Goal: Task Accomplishment & Management: Manage account settings

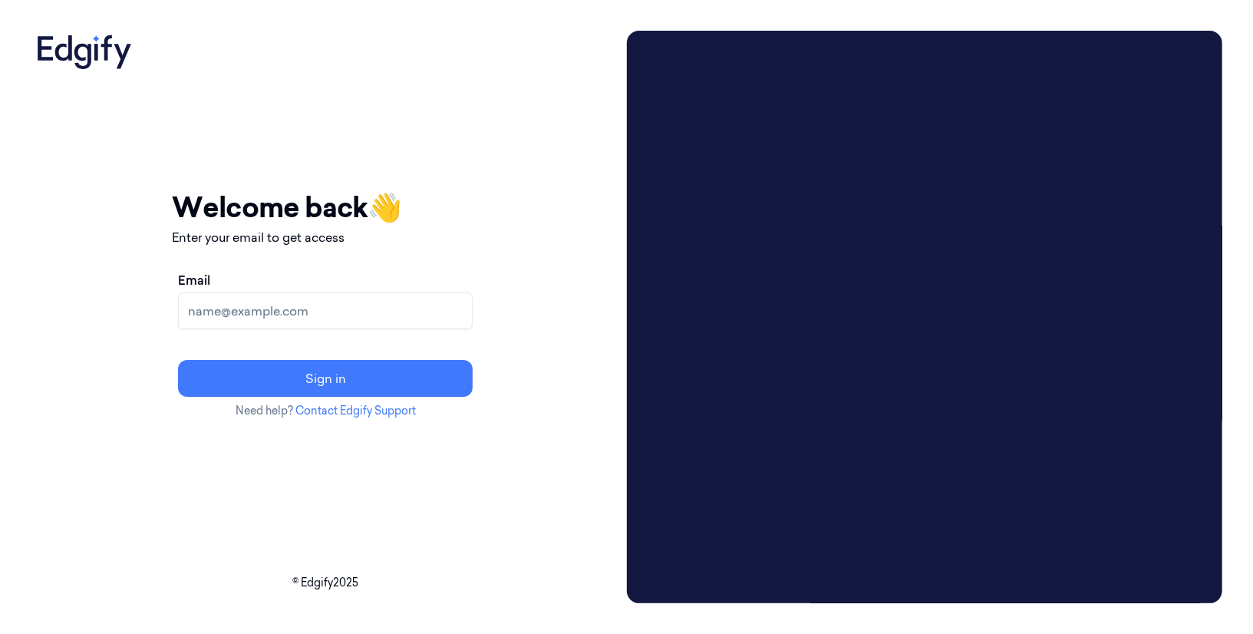
click at [347, 315] on input "Email" at bounding box center [325, 310] width 295 height 37
type input "[EMAIL_ADDRESS]"
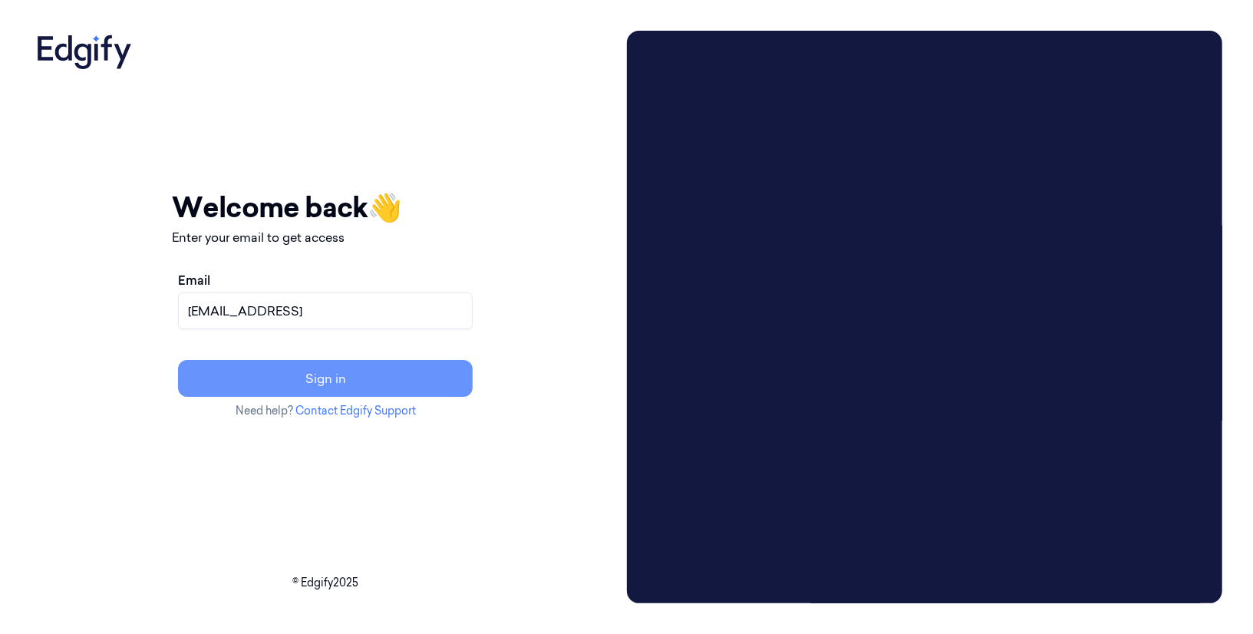
click at [362, 376] on button "Sign in" at bounding box center [325, 378] width 295 height 37
